Goal: Check status: Check status

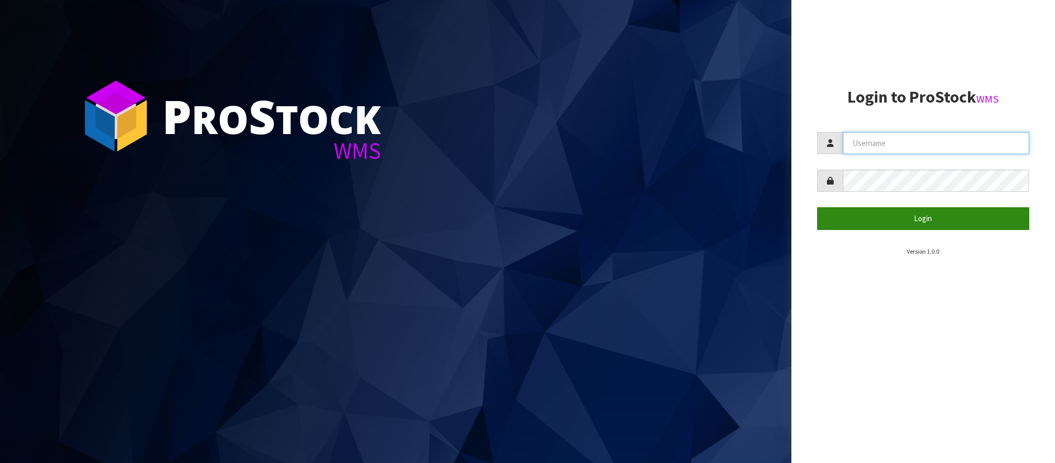
type input "THECLUTCHHUB"
click at [864, 224] on button "Login" at bounding box center [923, 218] width 212 height 22
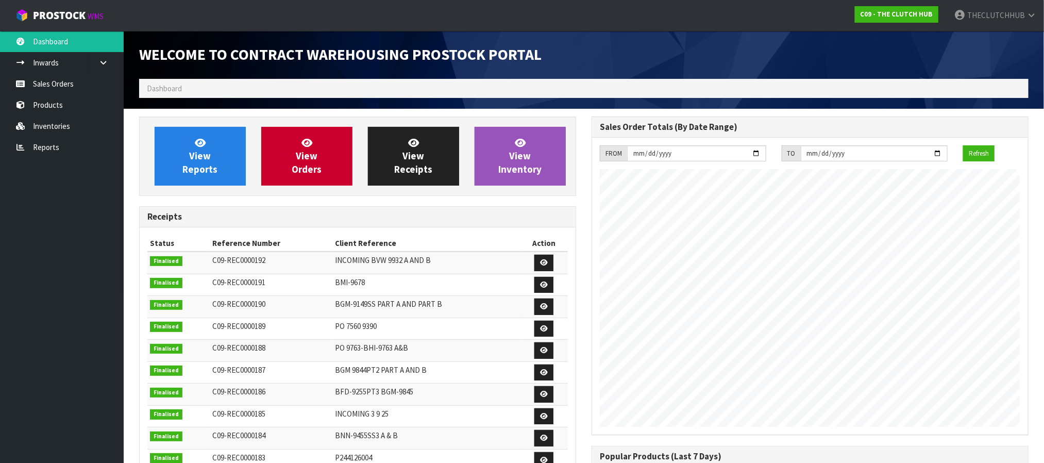
scroll to position [575, 452]
click at [66, 88] on link "Sales Orders" at bounding box center [62, 83] width 124 height 21
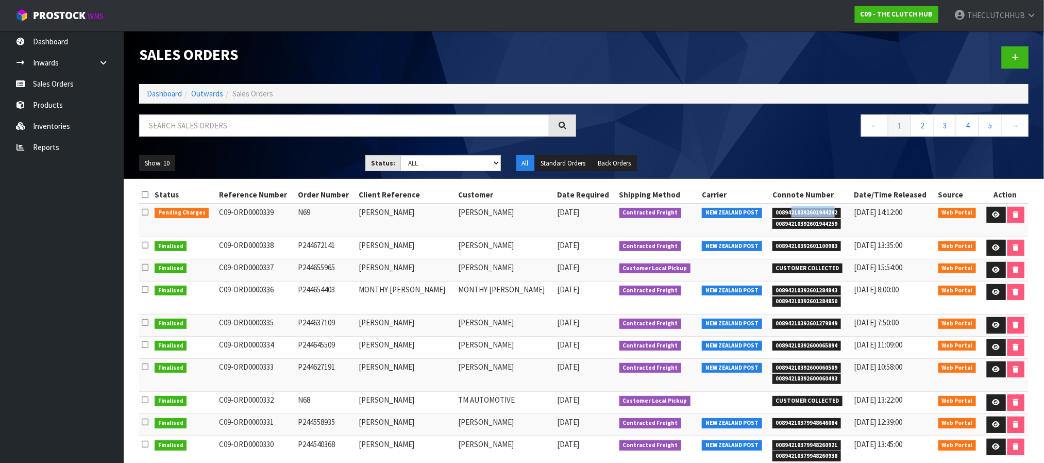
drag, startPoint x: 833, startPoint y: 212, endPoint x: 789, endPoint y: 212, distance: 44.3
click at [789, 212] on span "00894210392601944242" at bounding box center [806, 213] width 69 height 10
click at [831, 211] on span "00894210392601944242" at bounding box center [806, 213] width 69 height 10
drag, startPoint x: 836, startPoint y: 212, endPoint x: 775, endPoint y: 213, distance: 61.3
click at [775, 213] on span "00894210392601944242" at bounding box center [806, 213] width 69 height 10
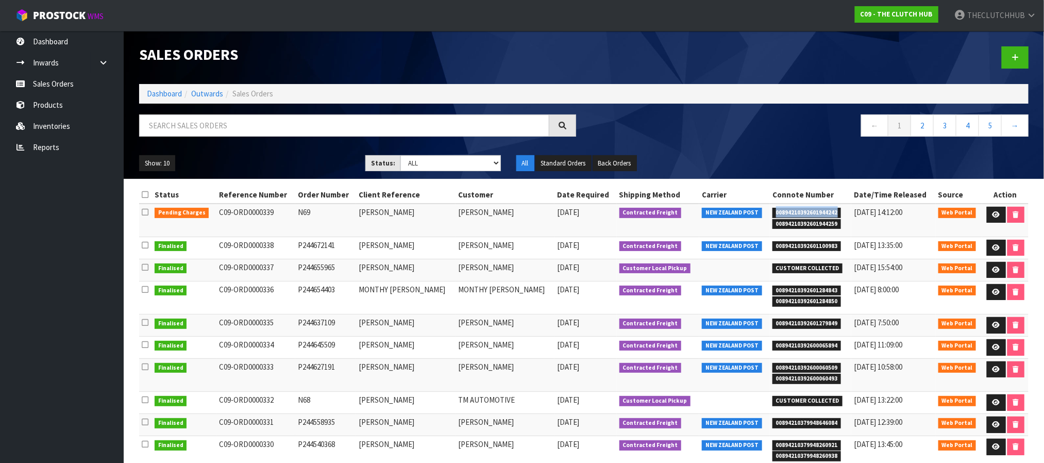
copy span "00894210392601944242"
drag, startPoint x: 836, startPoint y: 224, endPoint x: 702, endPoint y: 216, distance: 134.7
click at [702, 216] on tr "Pending Charges C09-ORD0000339 N69 [PERSON_NAME] [PERSON_NAME] [DATE] Contracte…" at bounding box center [583, 219] width 889 height 33
copy tr "NEW ZEALAND POST 00894210392601944242 00894210392601944259"
